Goal: Task Accomplishment & Management: Manage account settings

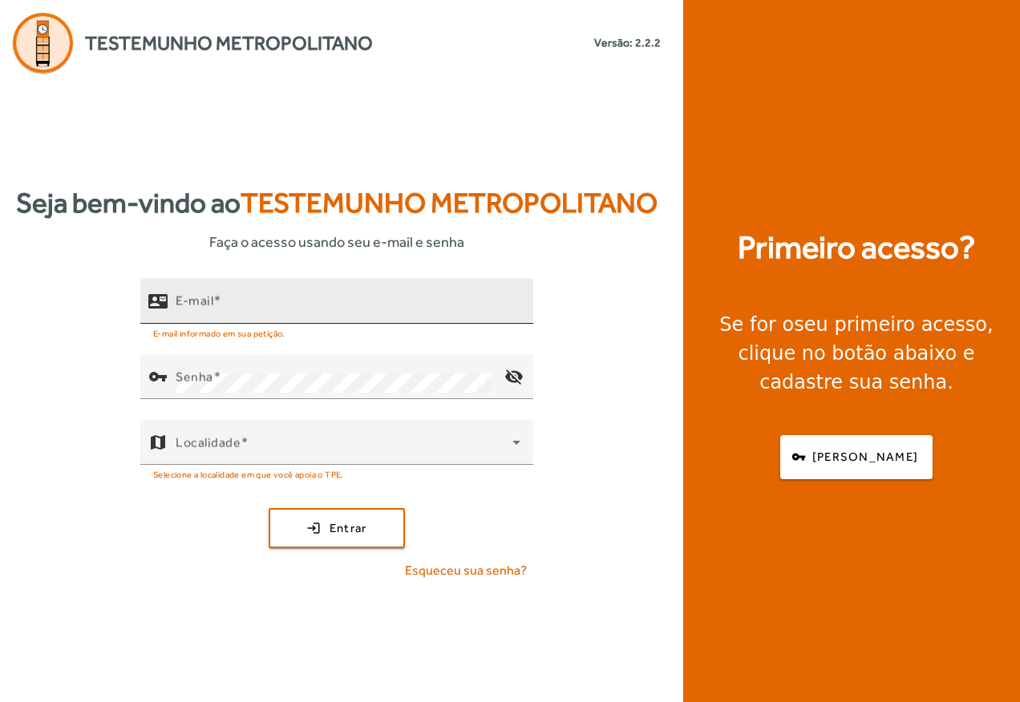
click at [235, 298] on div "E-mail" at bounding box center [348, 301] width 345 height 46
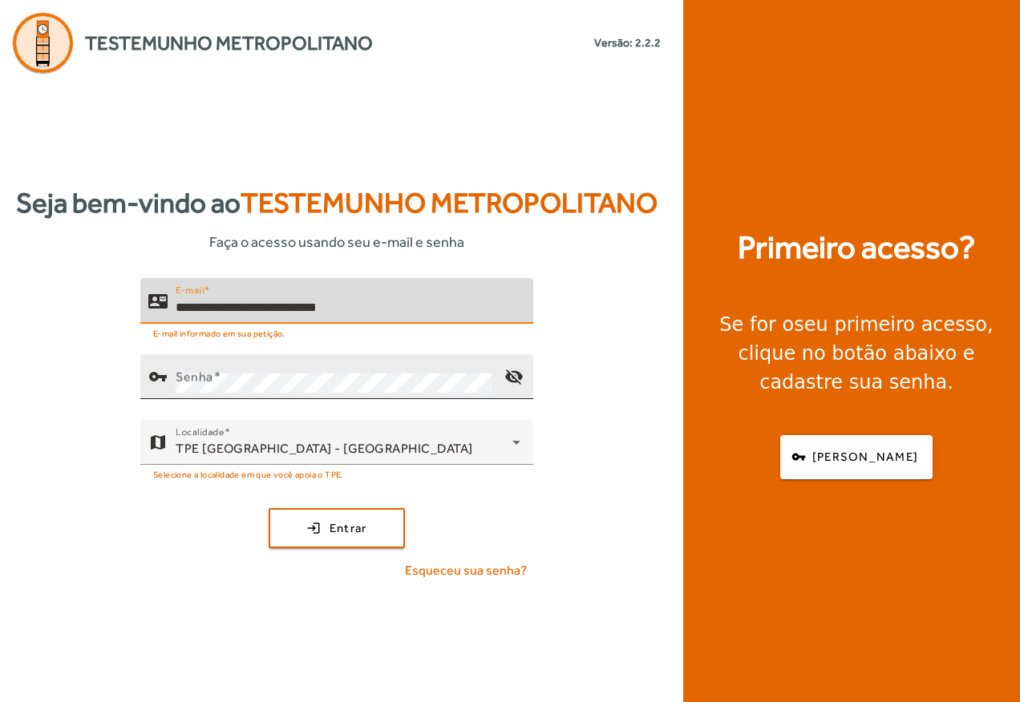
type input "**********"
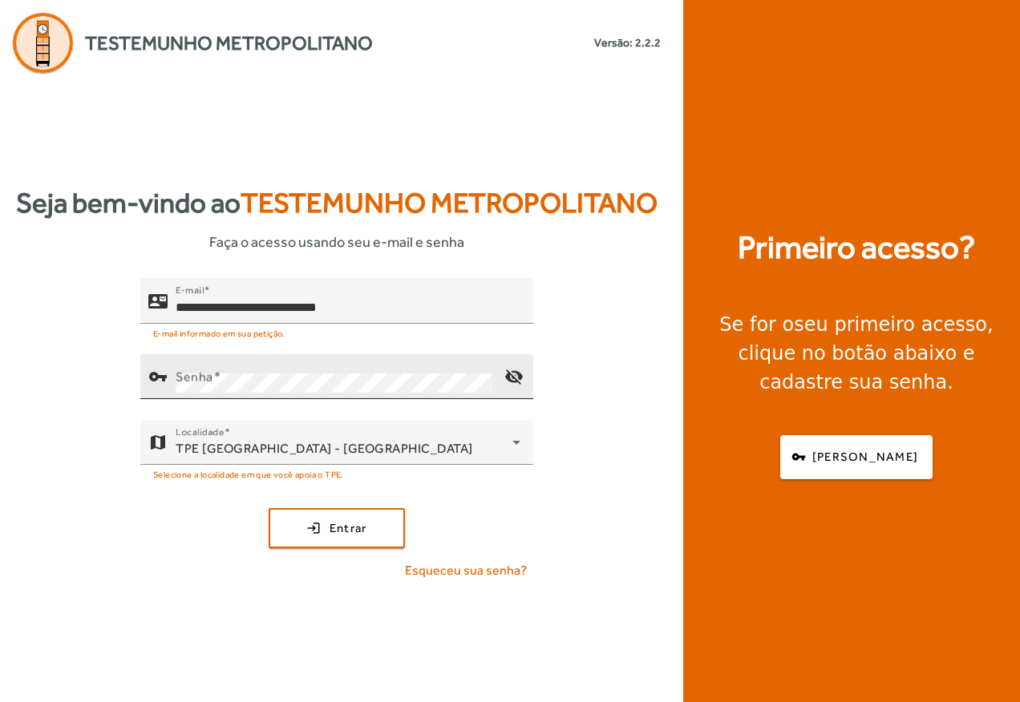
click at [208, 378] on mat-label "Senha" at bounding box center [195, 376] width 38 height 15
click at [507, 371] on mat-icon "visibility_off" at bounding box center [514, 376] width 38 height 38
click at [505, 372] on mat-icon "visibility" at bounding box center [514, 376] width 38 height 38
click at [349, 527] on span "Entrar" at bounding box center [348, 528] width 38 height 18
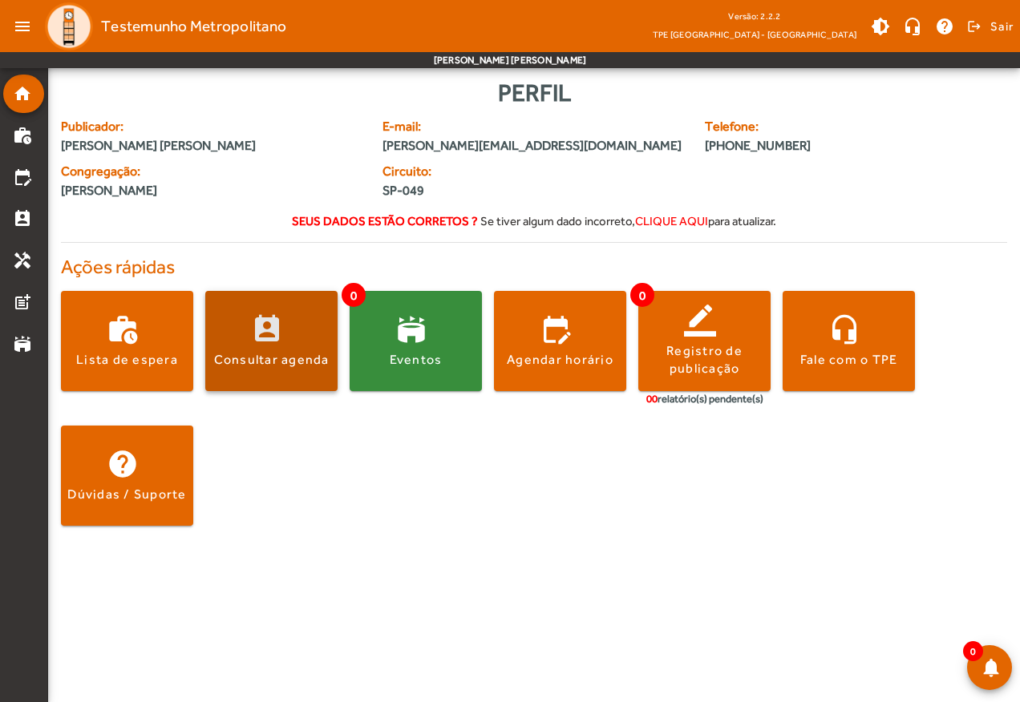
click at [273, 333] on span at bounding box center [271, 341] width 132 height 38
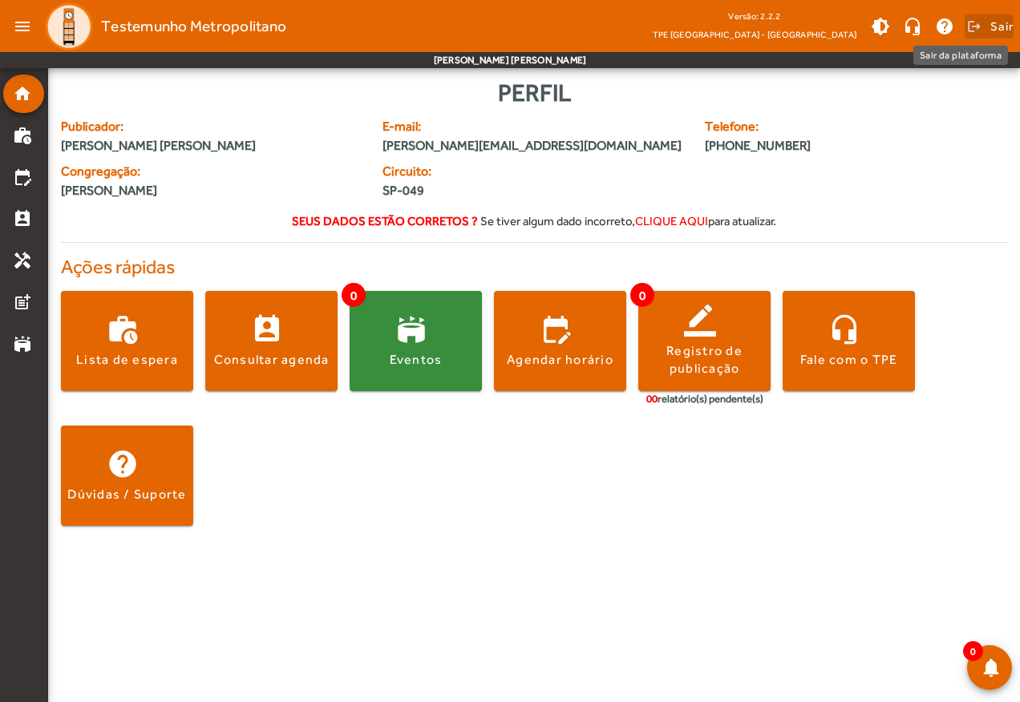
click at [1000, 26] on span "Sair" at bounding box center [1001, 27] width 23 height 26
